Goal: Navigation & Orientation: Find specific page/section

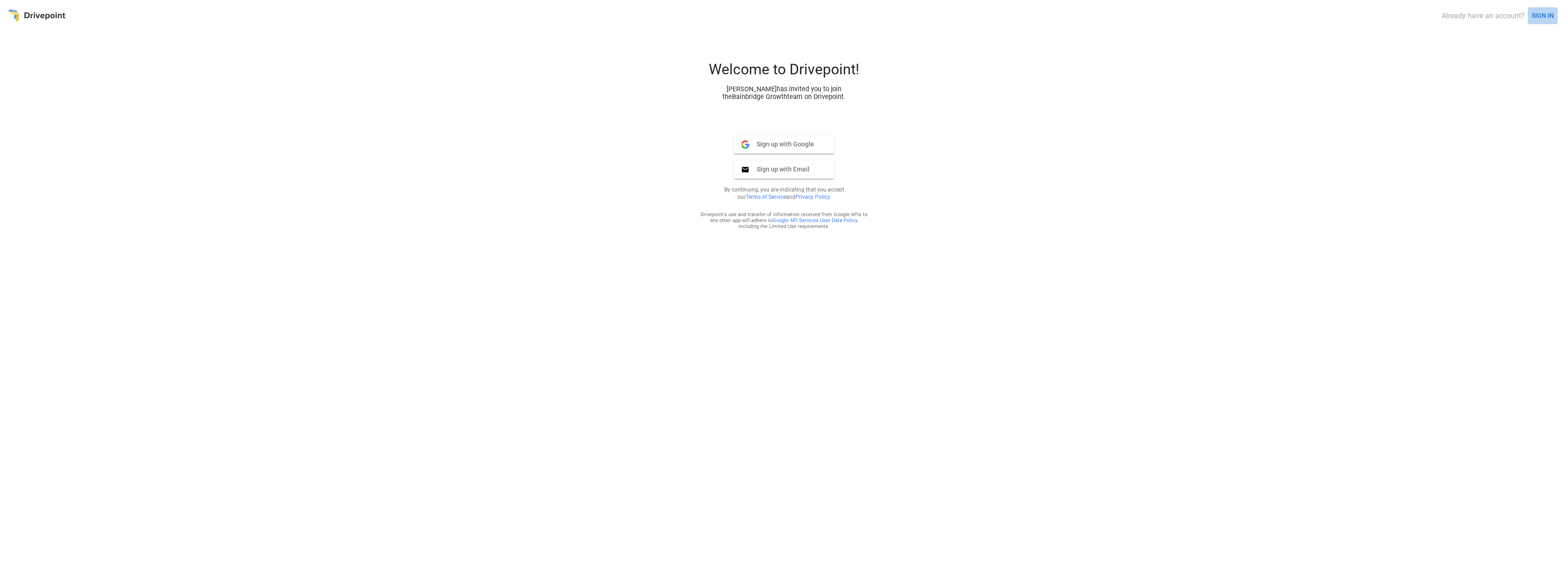
click at [1541, 19] on button "SIGN IN" at bounding box center [1542, 16] width 30 height 17
click at [799, 130] on span "Sign in with Google" at bounding box center [780, 128] width 63 height 8
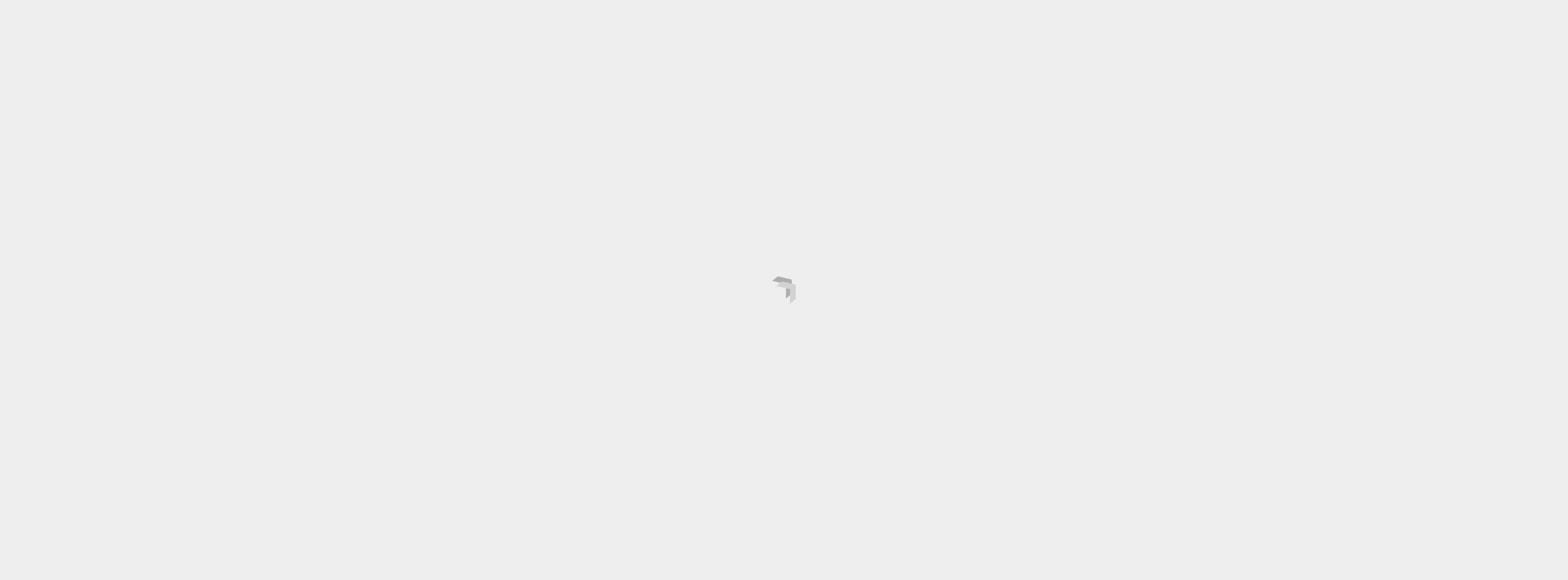
drag, startPoint x: 0, startPoint y: 0, endPoint x: 1162, endPoint y: 318, distance: 1204.7
click at [1162, 318] on div at bounding box center [784, 290] width 1568 height 580
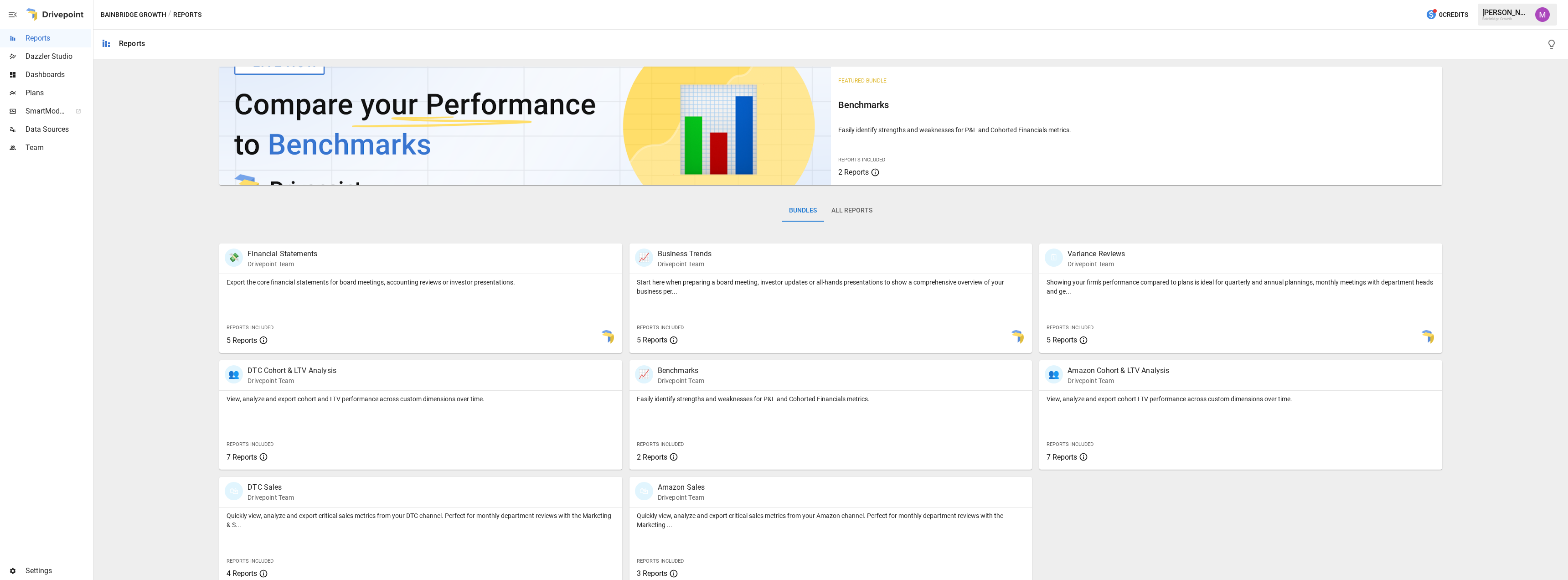
click at [1535, 12] on img "Umer Muhammed" at bounding box center [1542, 15] width 15 height 15
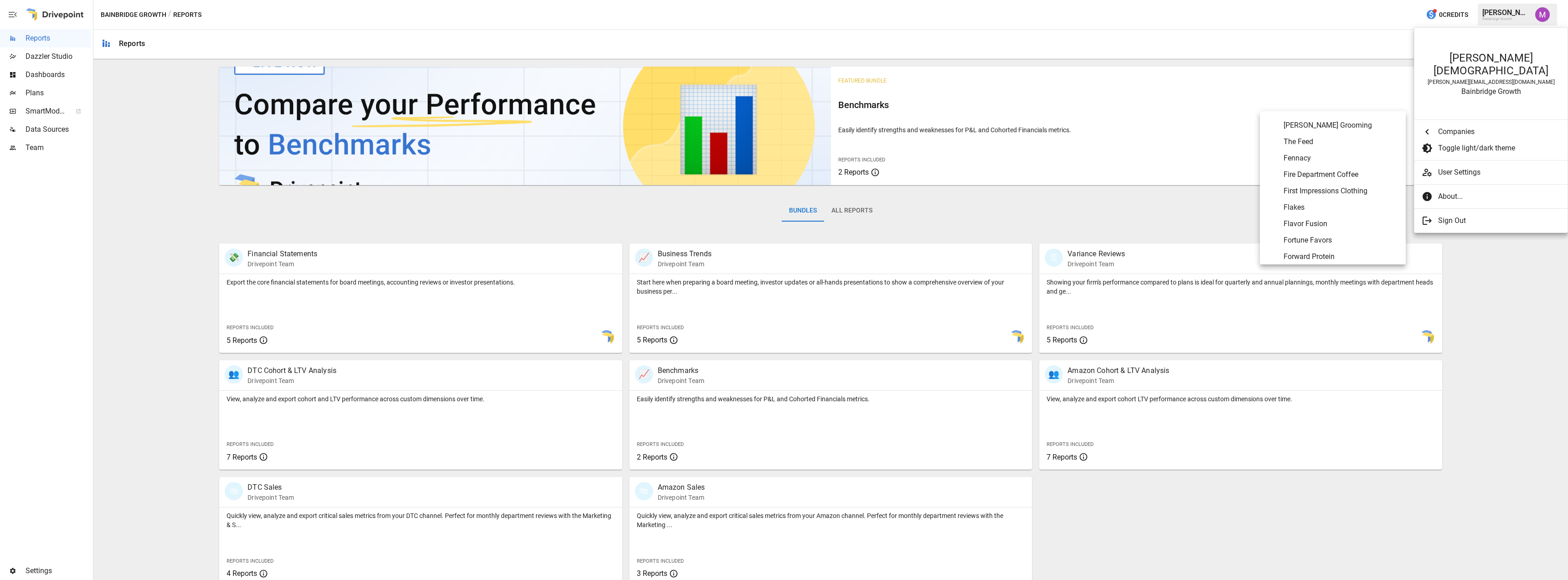
scroll to position [1501, 0]
click at [1324, 208] on span "Fortune Favors" at bounding box center [1341, 213] width 115 height 11
